Goal: Task Accomplishment & Management: Use online tool/utility

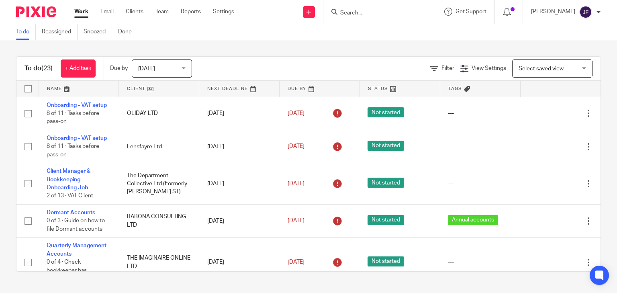
click at [386, 12] on input "Search" at bounding box center [375, 13] width 72 height 7
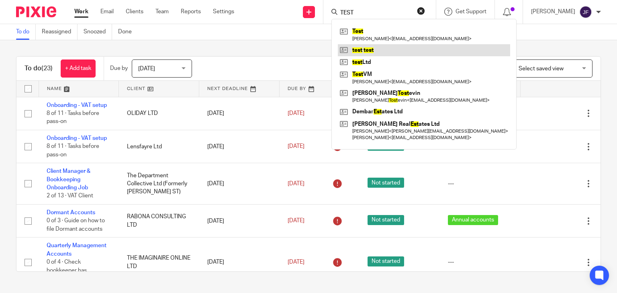
type input "TEST"
click at [392, 47] on link at bounding box center [424, 50] width 172 height 12
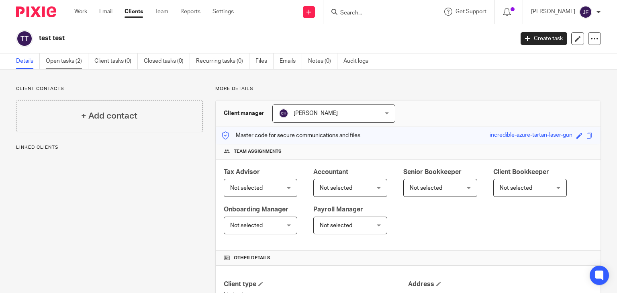
click at [80, 63] on link "Open tasks (2)" at bounding box center [67, 61] width 43 height 16
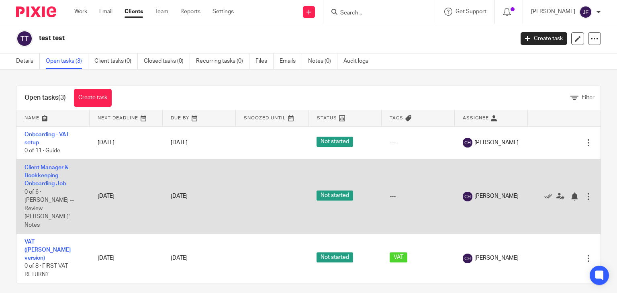
click at [35, 180] on td "Client Manager & Bookkeeping Onboarding Job 0 of 6 · [PERSON_NAME] -- Review [P…" at bounding box center [52, 196] width 73 height 74
click at [55, 177] on link "Client Manager & Bookkeeping Onboarding Job" at bounding box center [47, 176] width 44 height 22
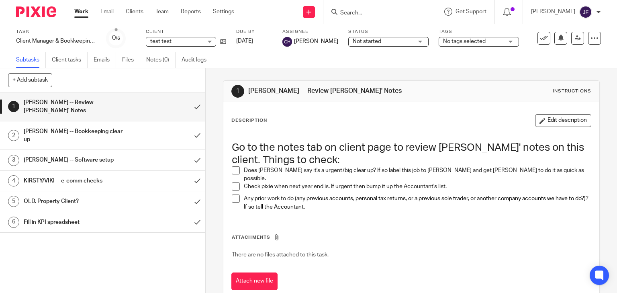
click at [102, 125] on h1 "[PERSON_NAME] -- Bookkeeping clear up" at bounding box center [76, 135] width 105 height 20
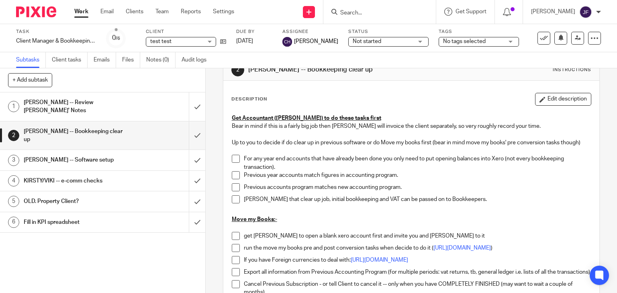
scroll to position [32, 0]
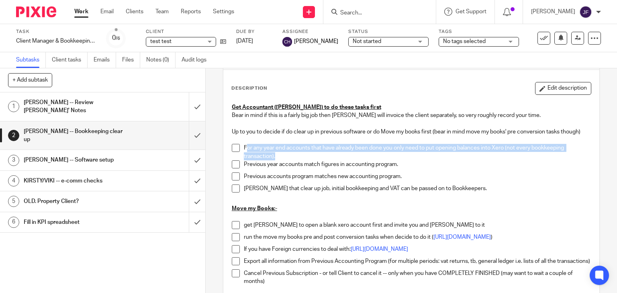
drag, startPoint x: 243, startPoint y: 146, endPoint x: 284, endPoint y: 154, distance: 41.7
click at [284, 154] on p "For any year end accounts that have already been done you only need to put open…" at bounding box center [417, 152] width 347 height 16
click at [299, 154] on p "For any year end accounts that have already been done you only need to put open…" at bounding box center [417, 152] width 347 height 16
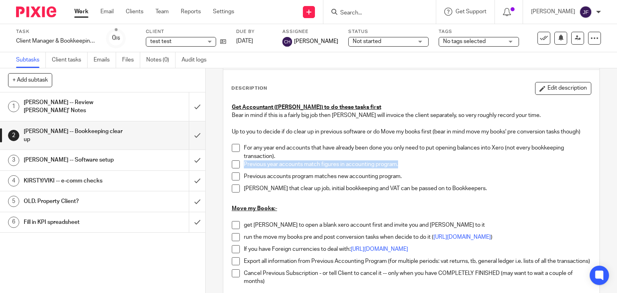
drag, startPoint x: 242, startPoint y: 163, endPoint x: 402, endPoint y: 163, distance: 160.3
click at [402, 163] on p "Previous year accounts match figures in accounting program." at bounding box center [417, 164] width 347 height 8
click at [366, 198] on p at bounding box center [411, 200] width 359 height 8
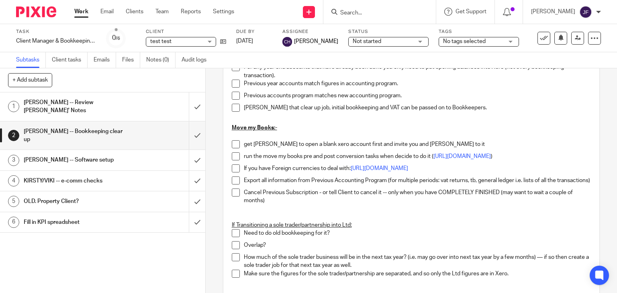
scroll to position [129, 0]
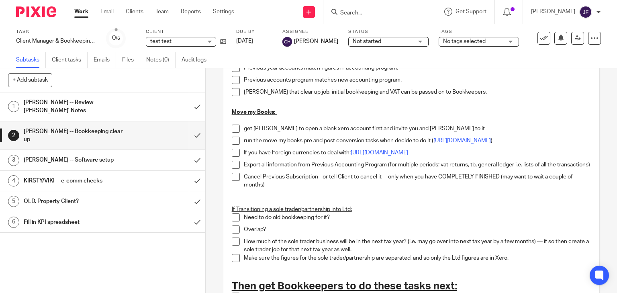
click at [82, 154] on h1 "CHLOE -- Software setup" at bounding box center [76, 160] width 105 height 12
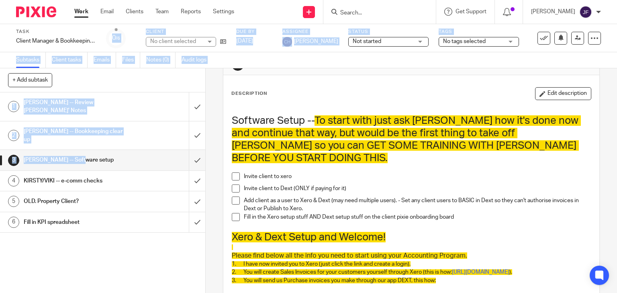
scroll to position [64, 0]
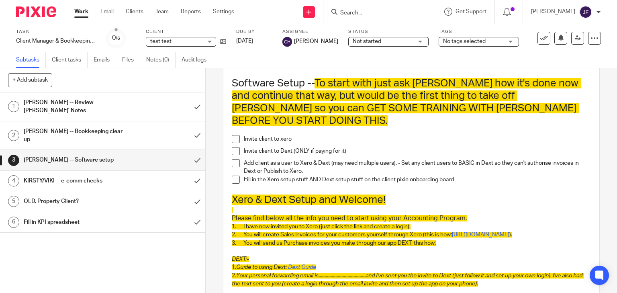
click at [317, 135] on p "Invite client to xero" at bounding box center [417, 139] width 347 height 8
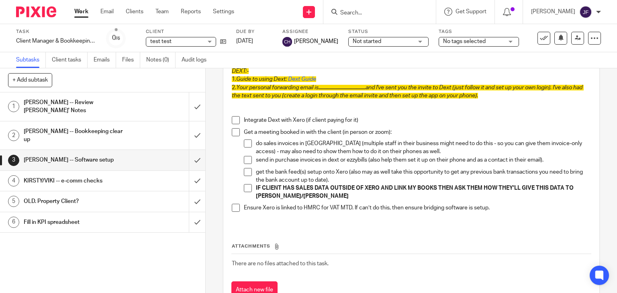
scroll to position [257, 0]
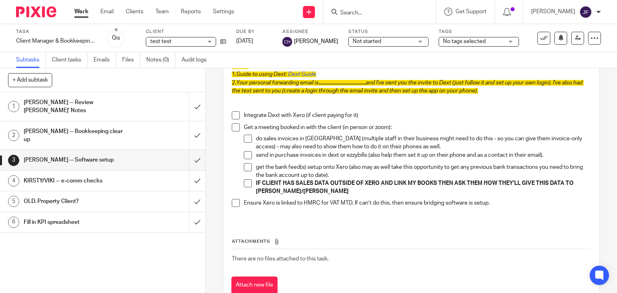
click at [50, 175] on h1 "KIRSTY/VIKI -- e-comm checks" at bounding box center [76, 181] width 105 height 12
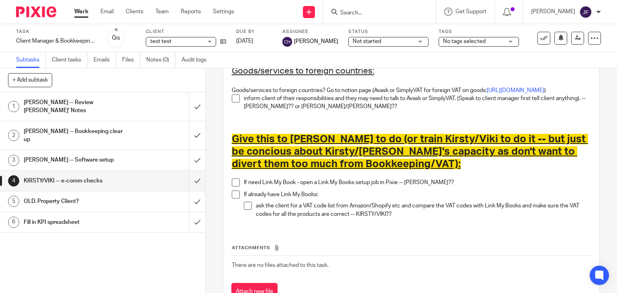
scroll to position [225, 0]
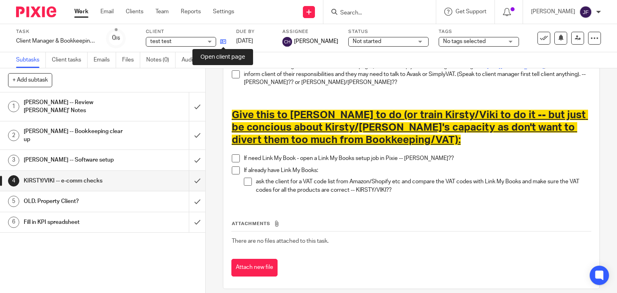
click at [224, 42] on icon at bounding box center [223, 42] width 6 height 6
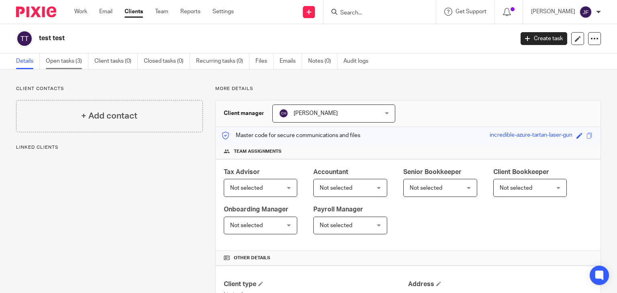
click at [72, 64] on link "Open tasks (3)" at bounding box center [67, 61] width 43 height 16
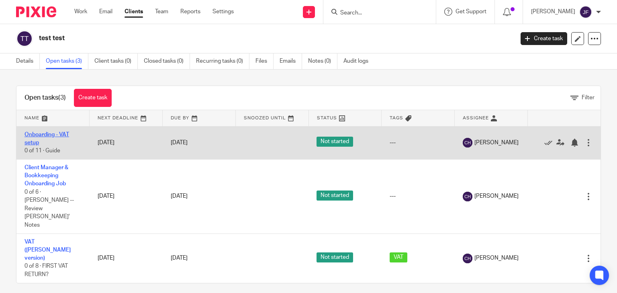
click at [47, 134] on link "Onboarding - VAT setup" at bounding box center [47, 139] width 45 height 14
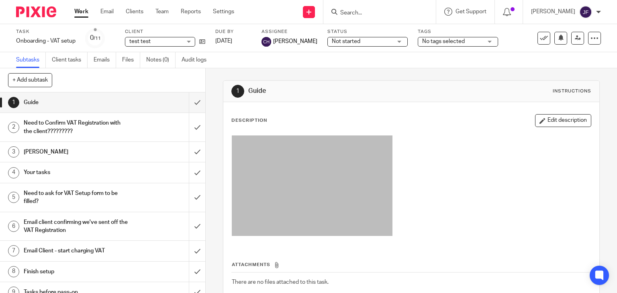
click at [35, 14] on img at bounding box center [36, 11] width 40 height 11
